Goal: Task Accomplishment & Management: Use online tool/utility

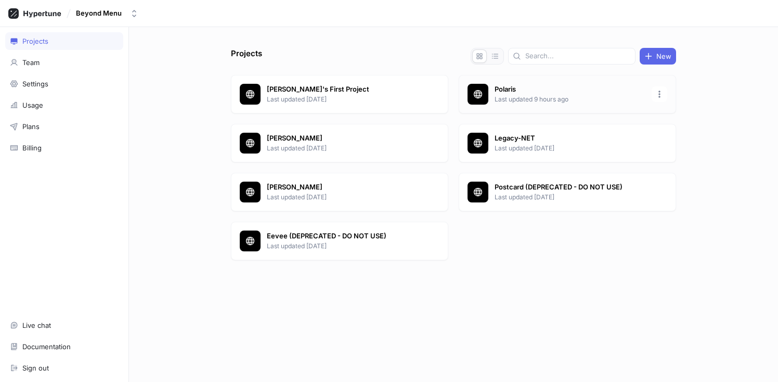
click at [562, 89] on p "Polaris" at bounding box center [569, 89] width 151 height 10
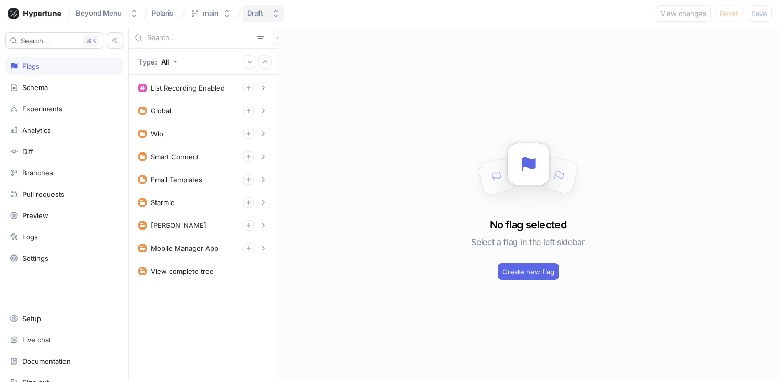
click at [268, 10] on button "Draft" at bounding box center [263, 13] width 41 height 17
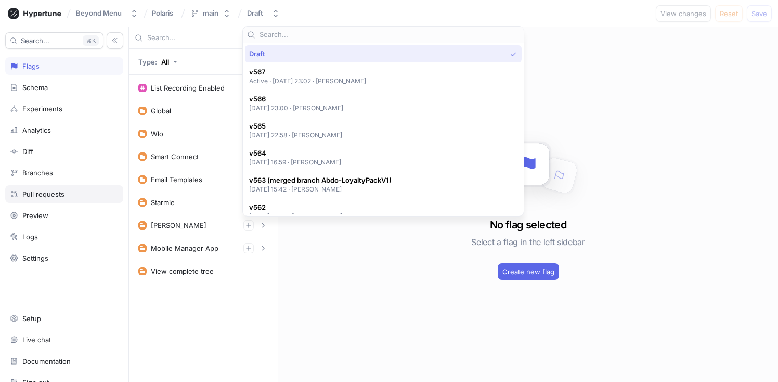
click at [59, 196] on div "Pull requests" at bounding box center [43, 194] width 42 height 8
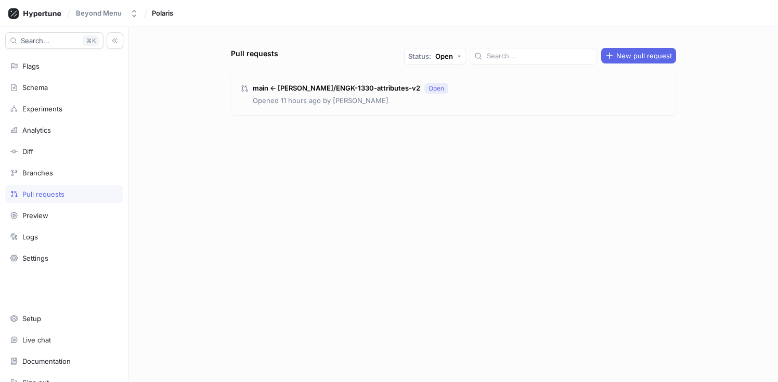
click at [340, 96] on p "Opened 11 hours ago by [PERSON_NAME]" at bounding box center [321, 101] width 136 height 10
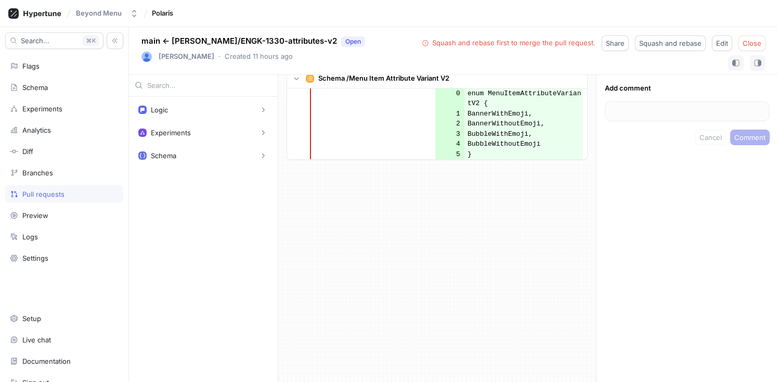
scroll to position [2050, 0]
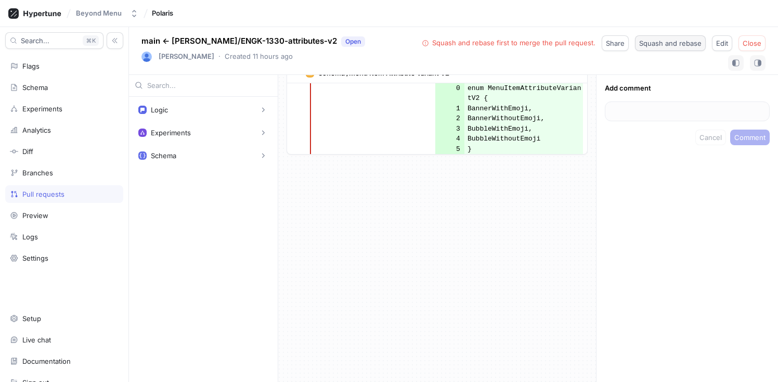
click at [664, 45] on span "Squash and rebase" at bounding box center [670, 43] width 62 height 6
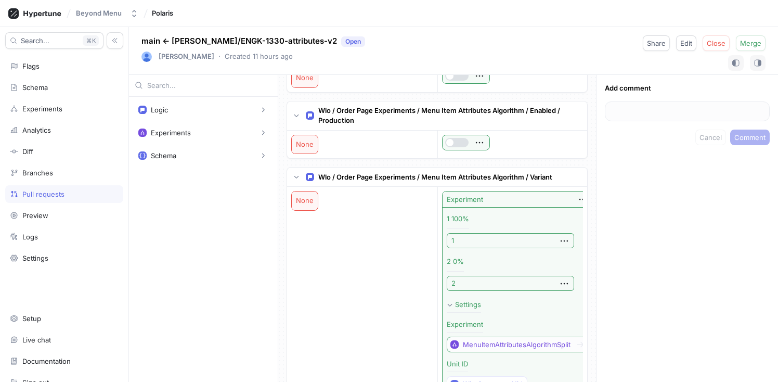
scroll to position [0, 0]
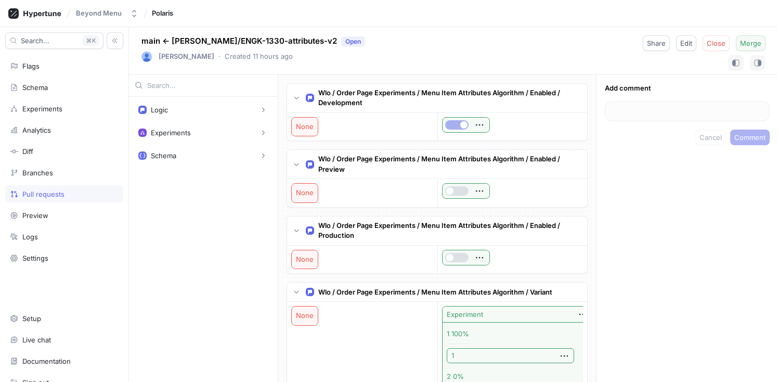
click at [759, 45] on span "Merge" at bounding box center [750, 43] width 21 height 6
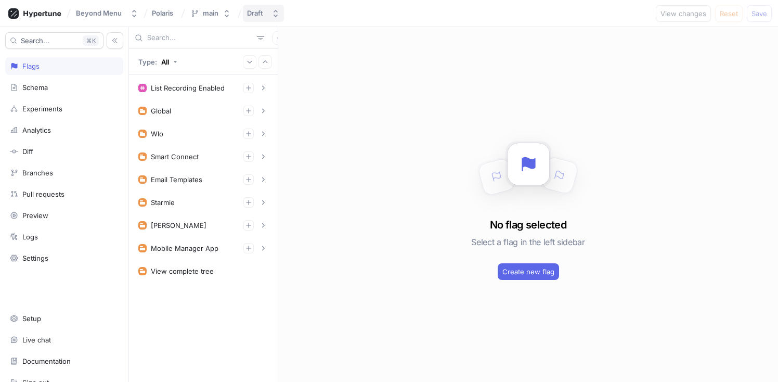
click at [262, 9] on div "Draft" at bounding box center [257, 13] width 20 height 9
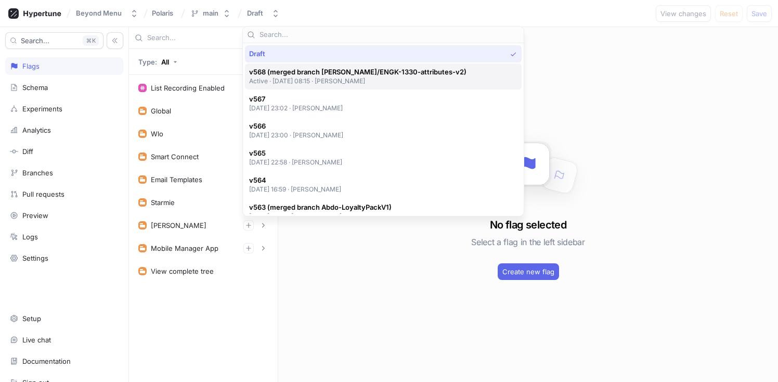
click at [346, 71] on span "v568 (merged branch [PERSON_NAME]/ENGK-1330-attributes-v2)" at bounding box center [357, 72] width 217 height 9
